Goal: Transaction & Acquisition: Download file/media

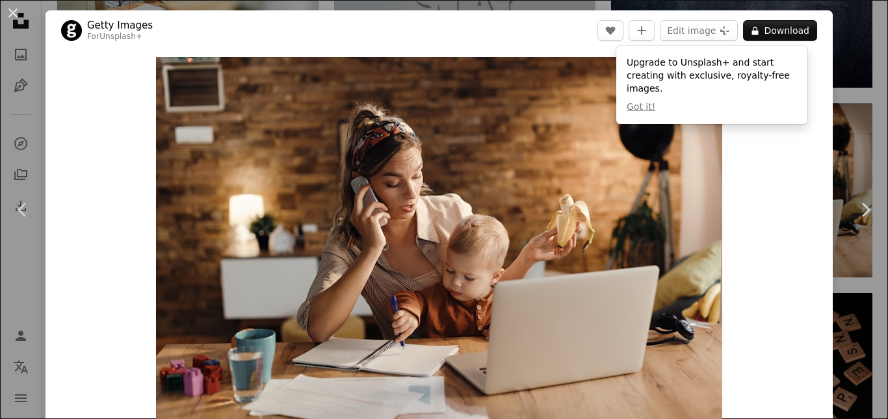
scroll to position [838, 0]
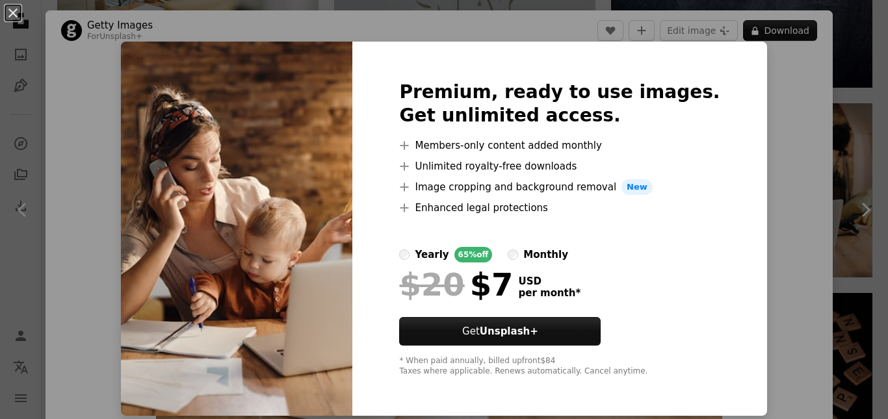
click at [536, 253] on label "monthly" at bounding box center [538, 255] width 60 height 16
click at [448, 259] on div "yearly" at bounding box center [432, 255] width 34 height 16
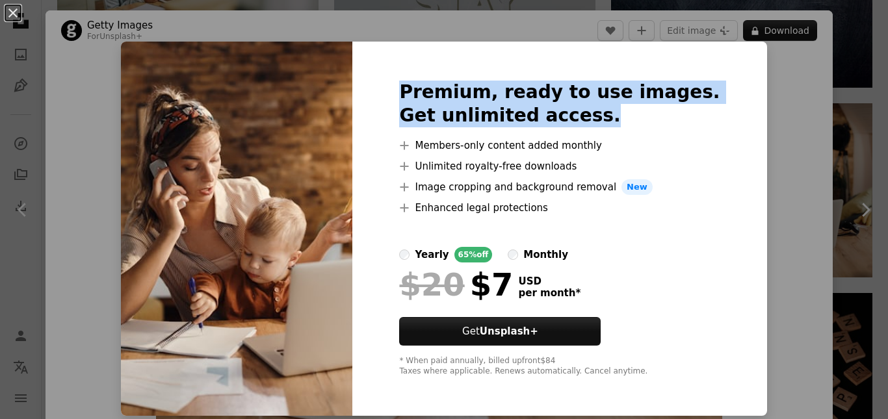
drag, startPoint x: 872, startPoint y: 79, endPoint x: 877, endPoint y: 118, distance: 39.3
click at [877, 118] on div "An X shape Premium, ready to use images. Get unlimited access. A plus sign Memb…" at bounding box center [444, 209] width 888 height 419
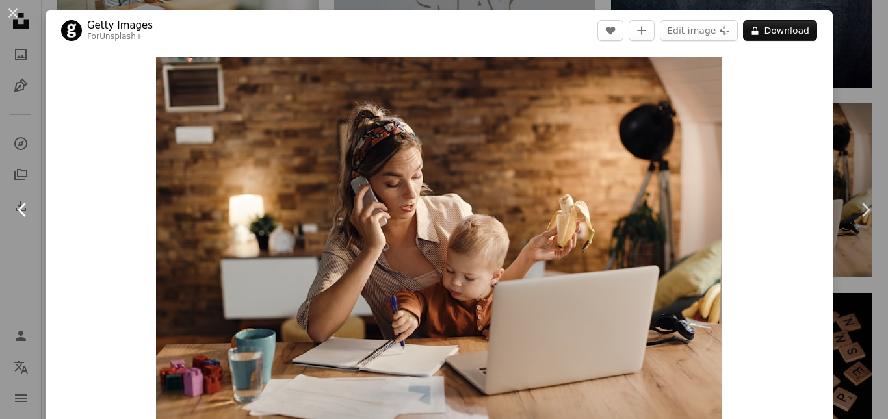
click at [23, 211] on icon "Chevron left" at bounding box center [22, 210] width 21 height 21
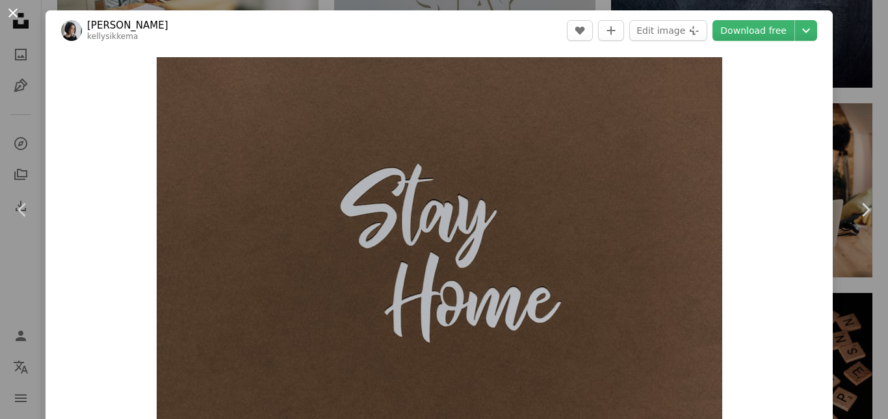
click at [8, 12] on button "An X shape" at bounding box center [13, 13] width 16 height 16
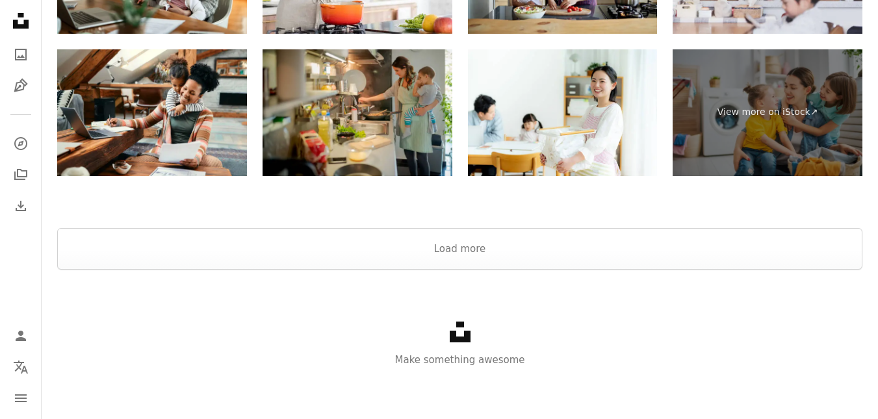
scroll to position [2136, 0]
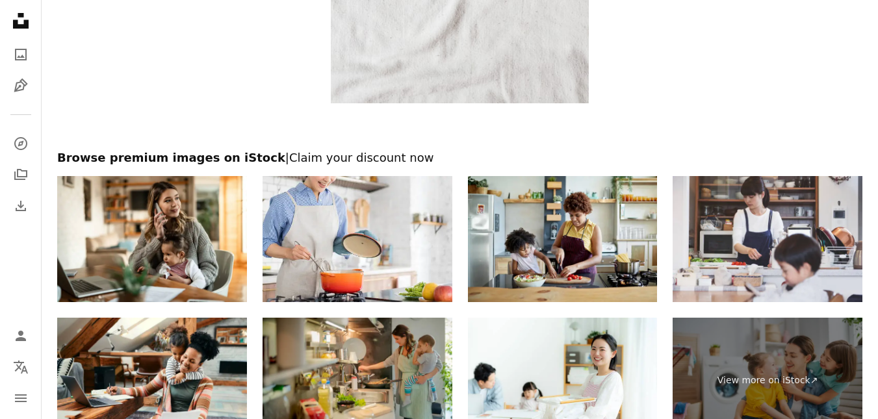
click at [868, 333] on div "Browse premium images on iStock | Claim your discount now View more on iStock ↗…" at bounding box center [460, 297] width 836 height 294
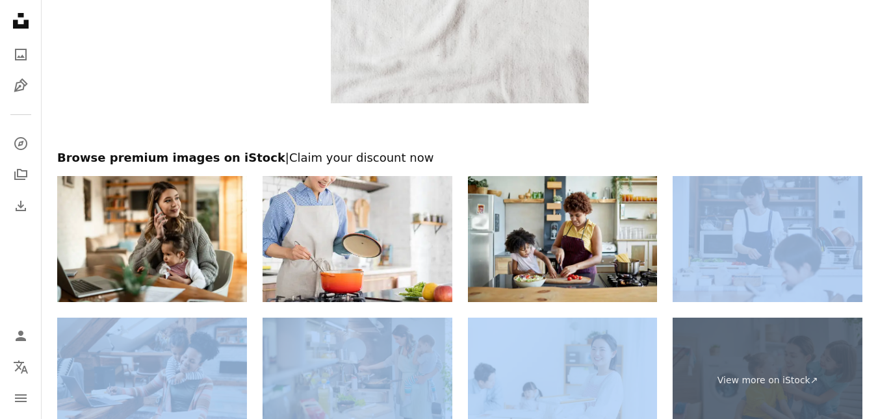
drag, startPoint x: 868, startPoint y: 333, endPoint x: 887, endPoint y: 195, distance: 139.2
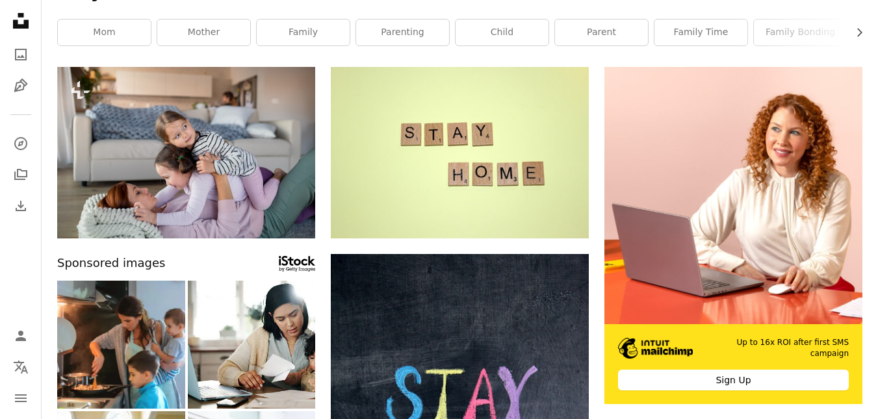
scroll to position [0, 0]
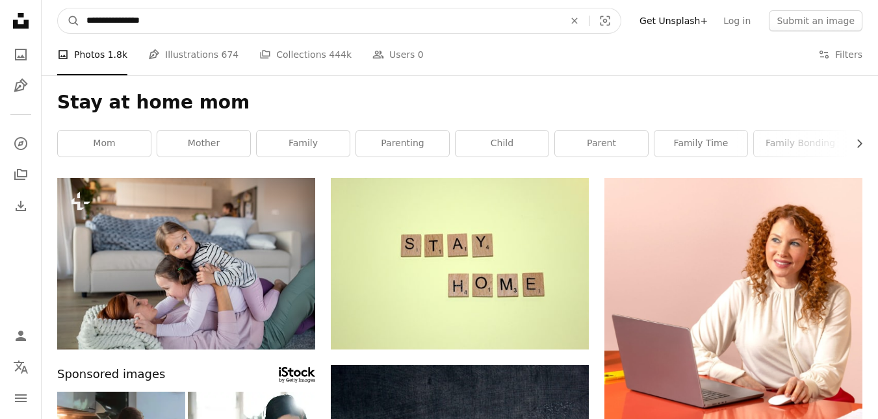
click at [136, 16] on input "**********" at bounding box center [320, 20] width 480 height 25
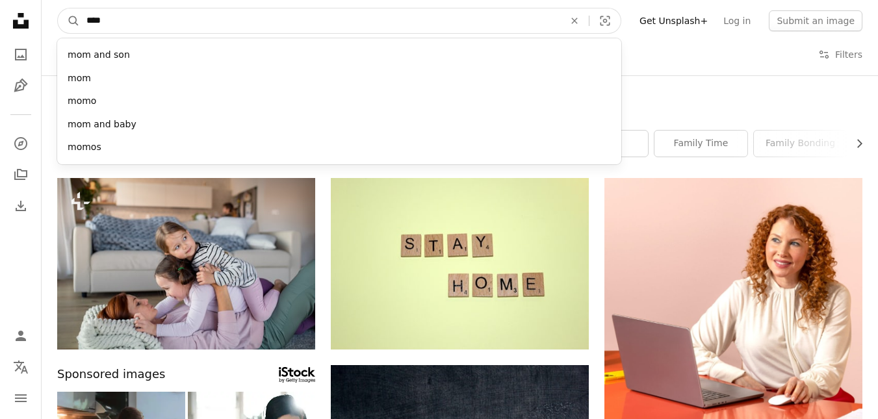
type input "***"
click at [58, 8] on button "A magnifying glass" at bounding box center [69, 20] width 22 height 25
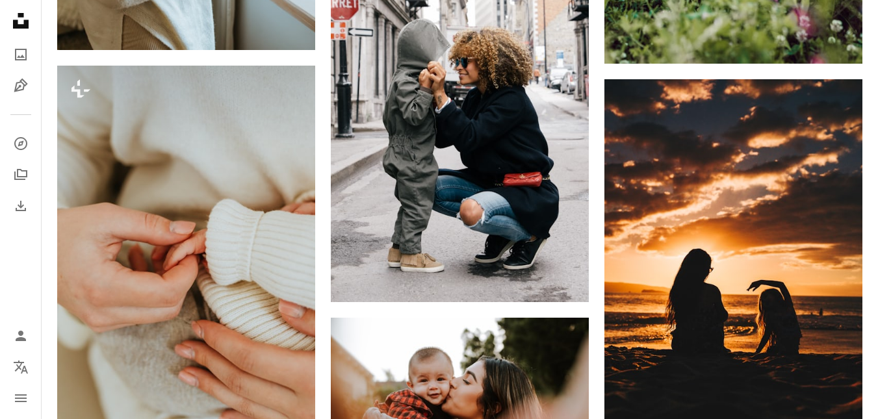
scroll to position [1198, 0]
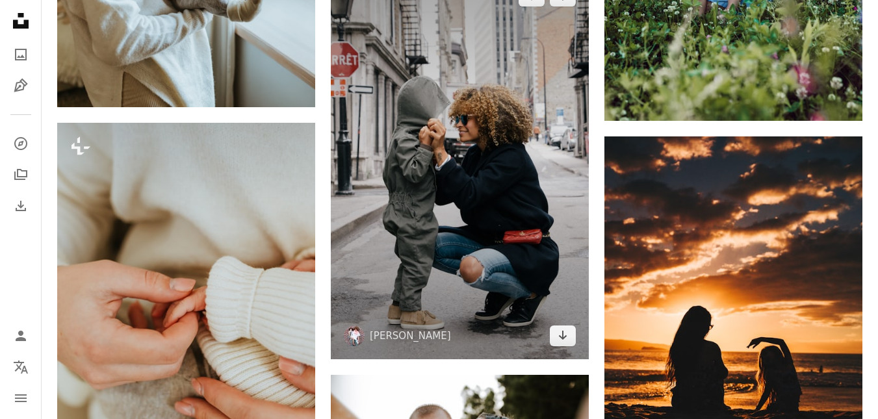
click at [479, 154] on img at bounding box center [460, 166] width 258 height 387
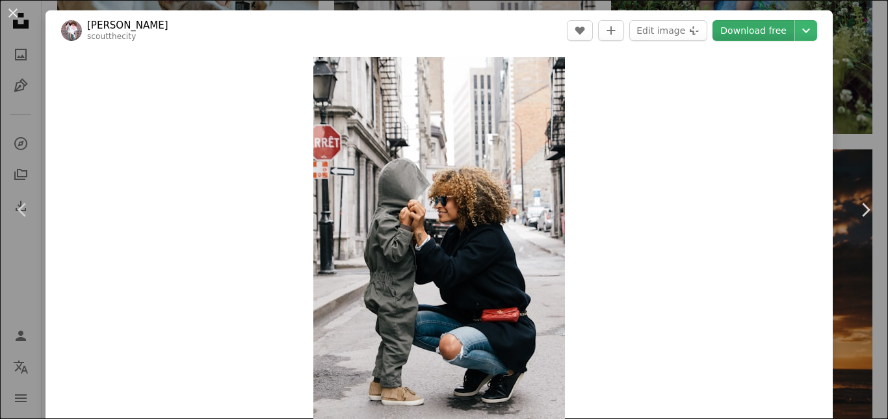
click at [727, 34] on link "Download free" at bounding box center [753, 30] width 82 height 21
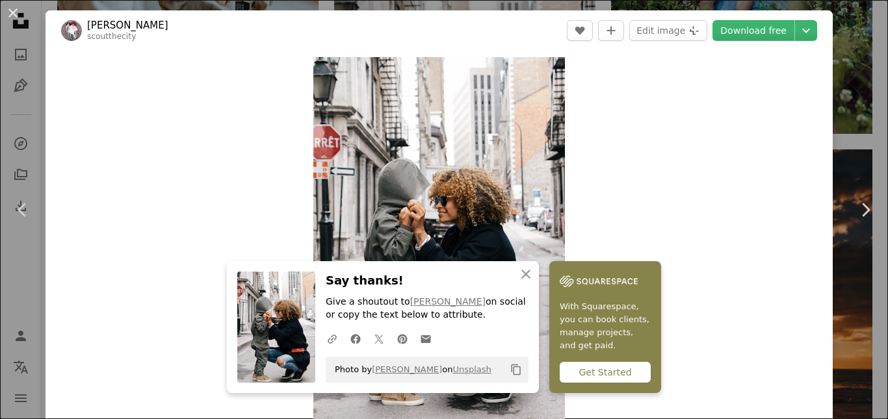
click at [801, 76] on div "Zoom in" at bounding box center [438, 246] width 787 height 391
click at [12, 16] on button "An X shape" at bounding box center [13, 13] width 16 height 16
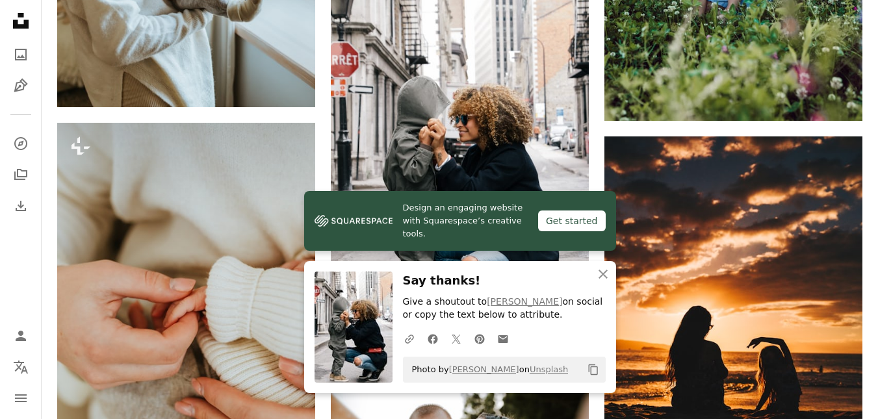
click at [26, 27] on icon at bounding box center [21, 21] width 16 height 16
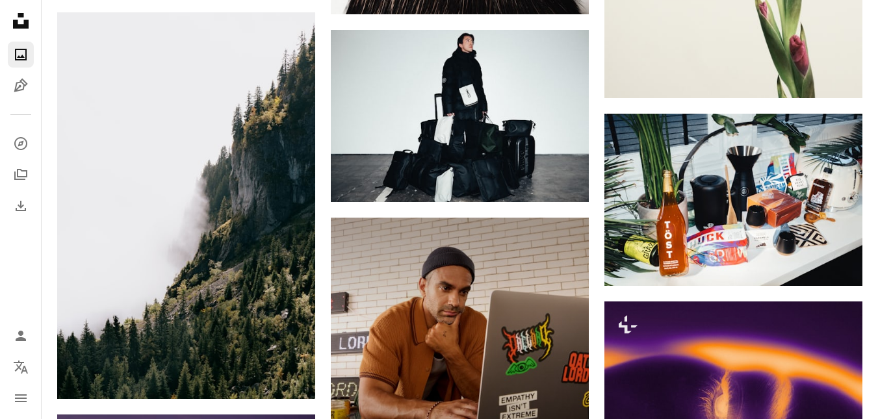
click at [603, 279] on icon "An X shape" at bounding box center [603, 287] width 16 height 16
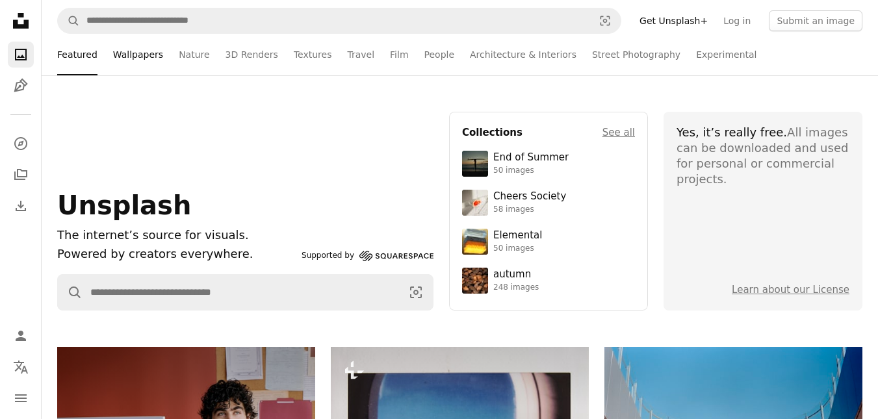
click at [136, 50] on link "Wallpapers" at bounding box center [138, 55] width 50 height 42
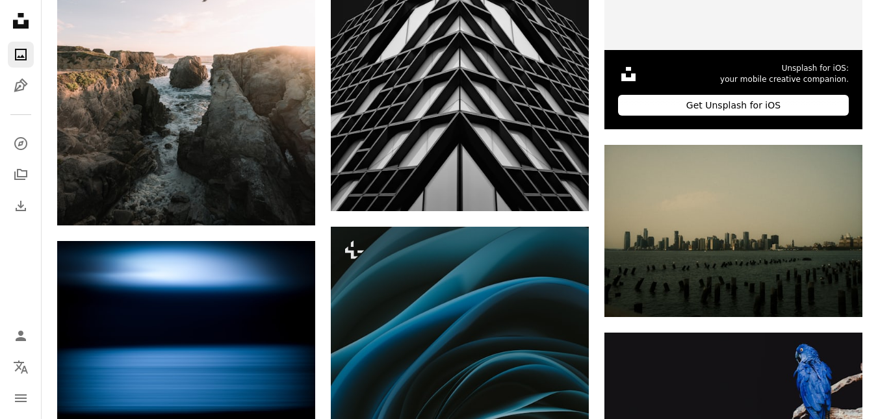
scroll to position [3967, 0]
